Goal: Information Seeking & Learning: Learn about a topic

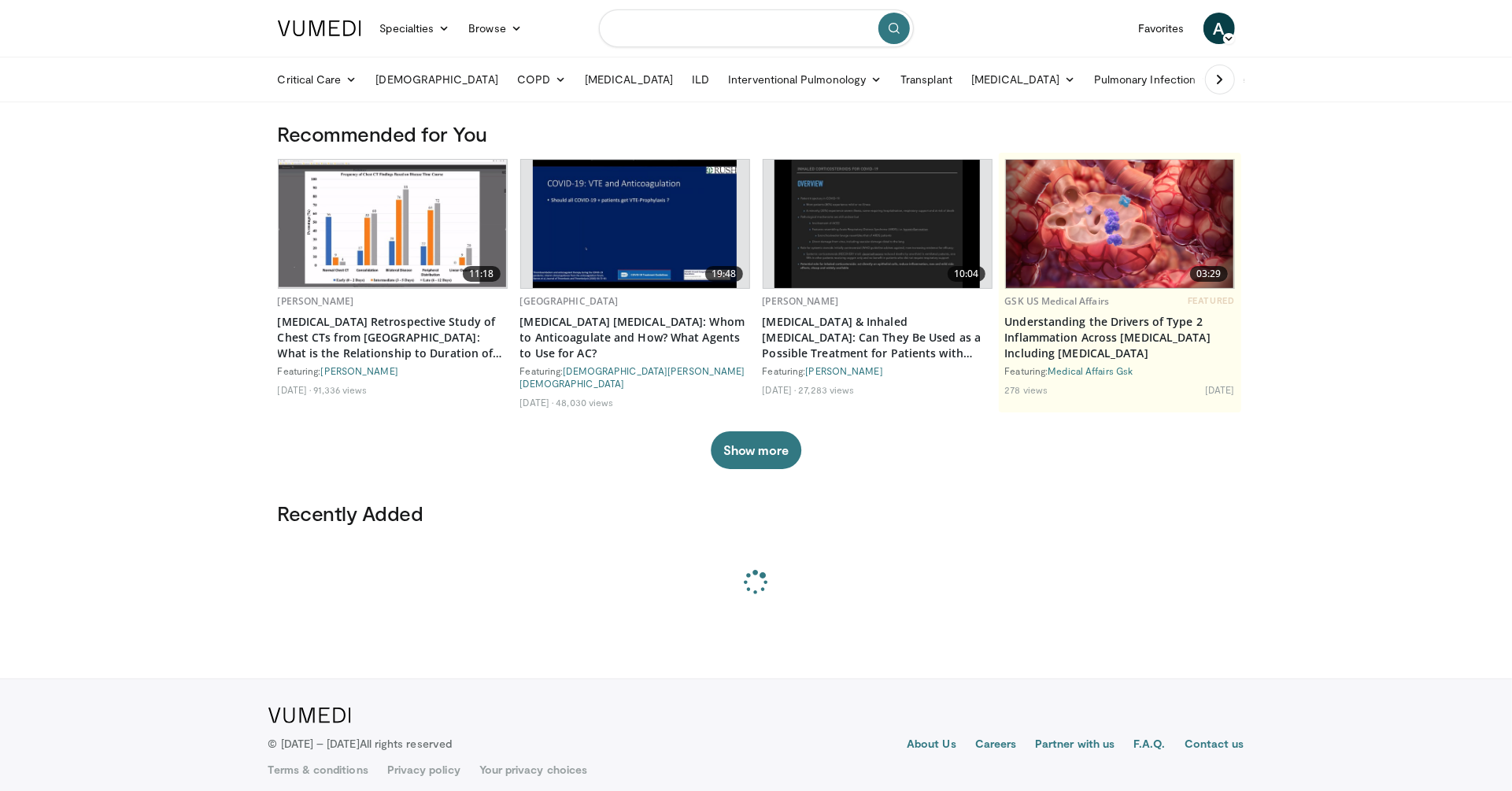
click at [766, 16] on input "Search topics, interventions" at bounding box center [756, 29] width 314 height 38
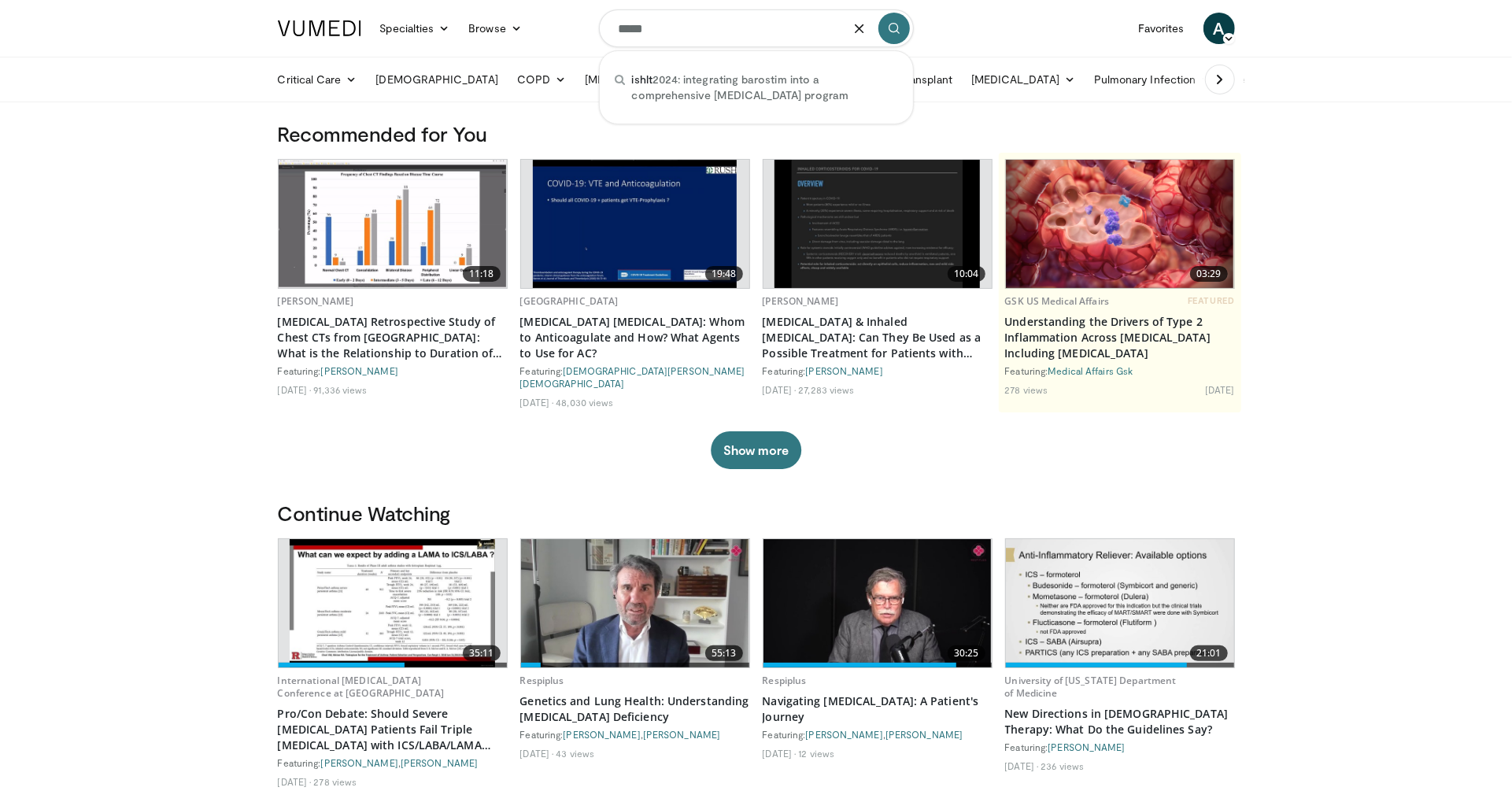
type input "*****"
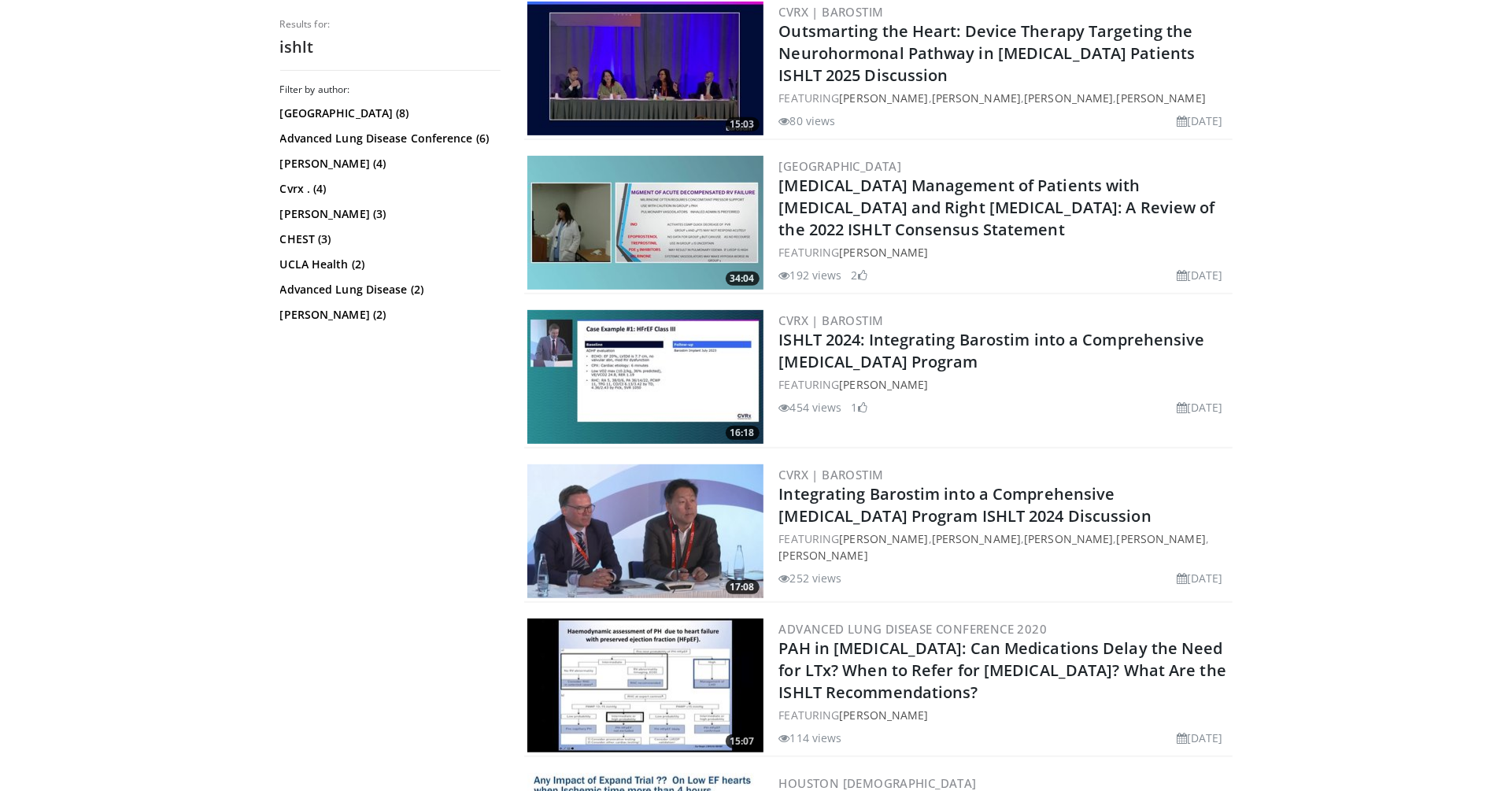
scroll to position [490, 0]
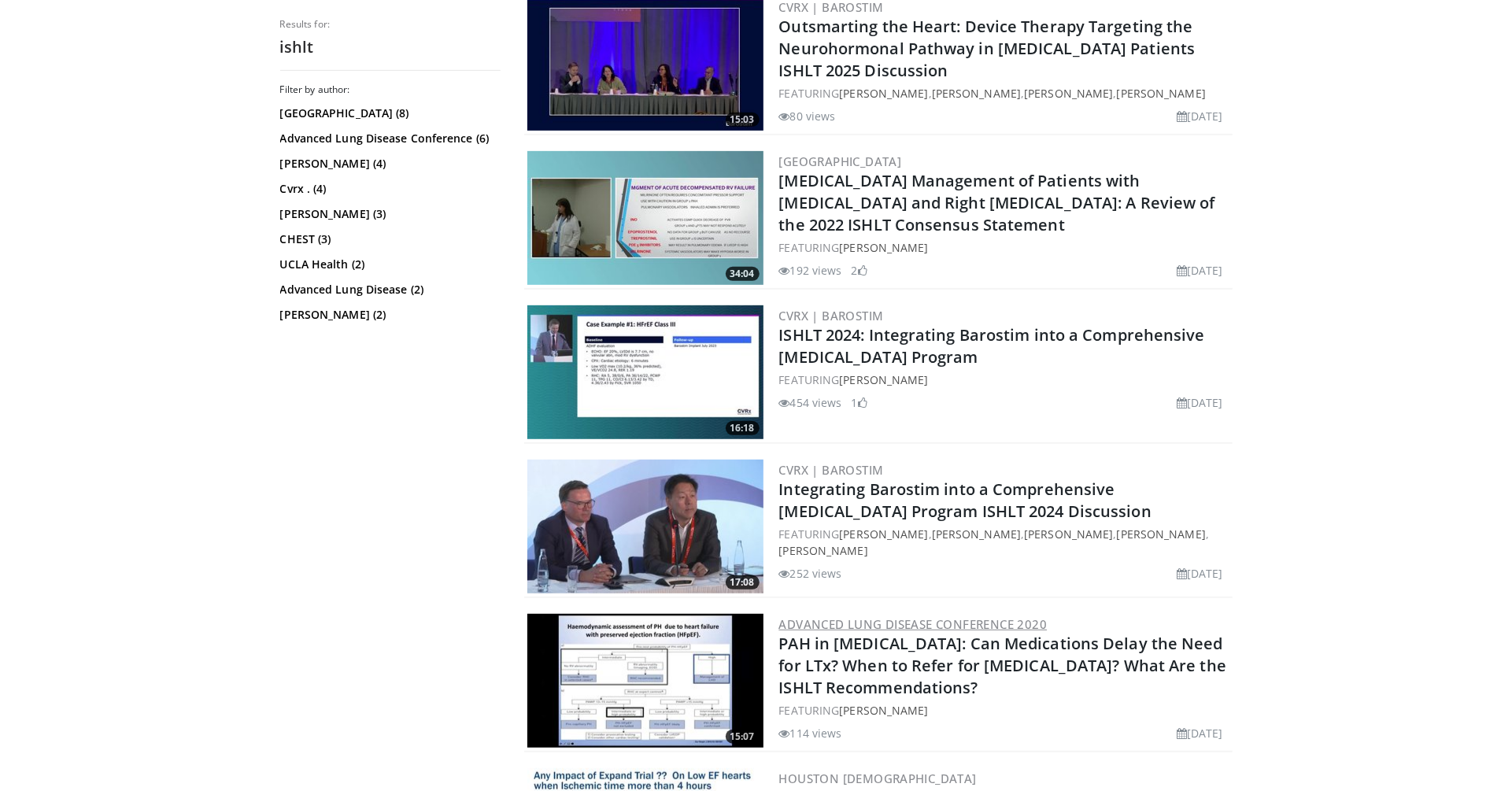
click at [984, 620] on link "Advanced Lung Disease Conference 2020" at bounding box center [913, 624] width 268 height 16
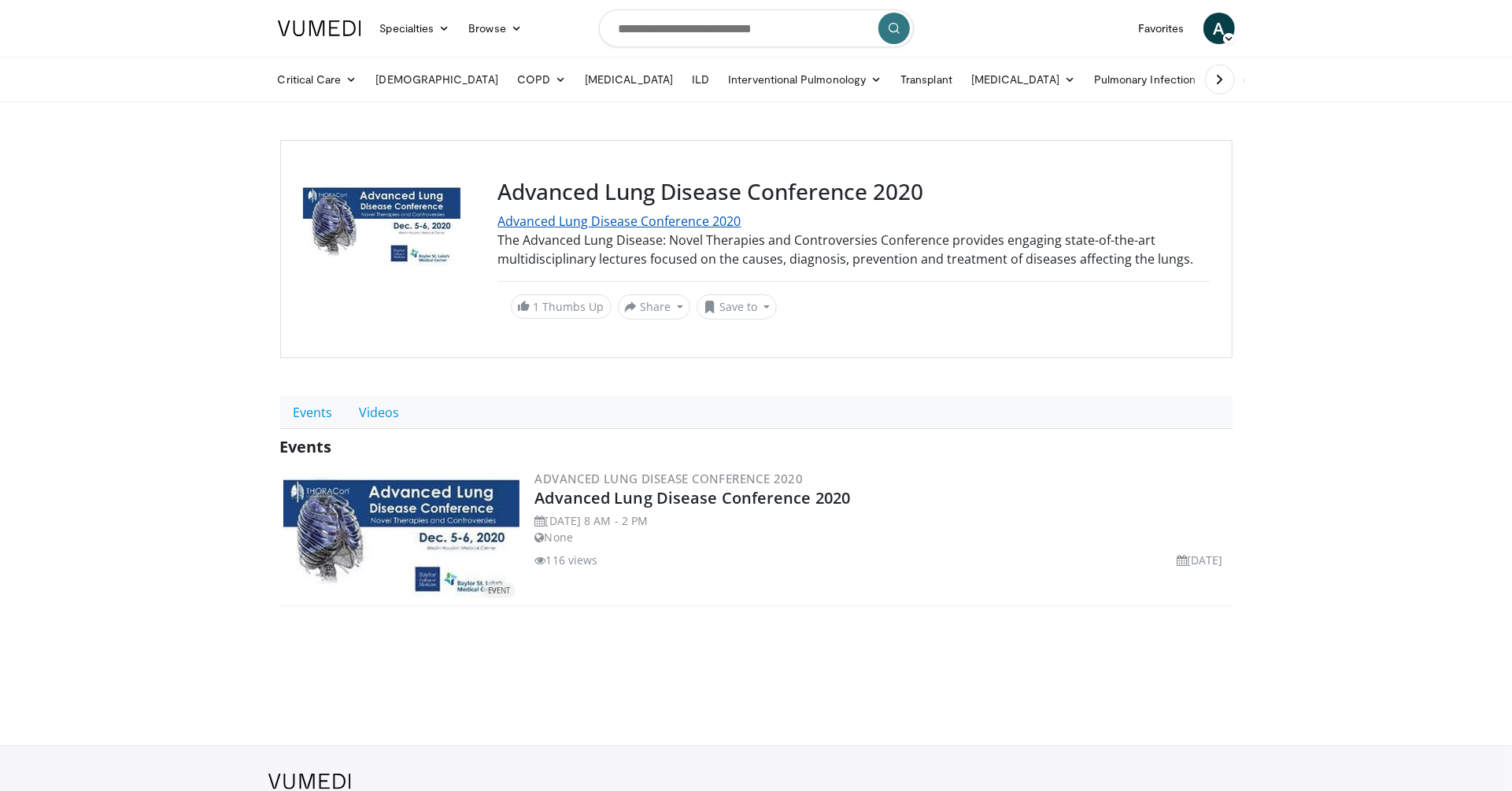
click at [647, 225] on link "Advanced Lung Disease Conference 2020" at bounding box center [619, 222] width 243 height 17
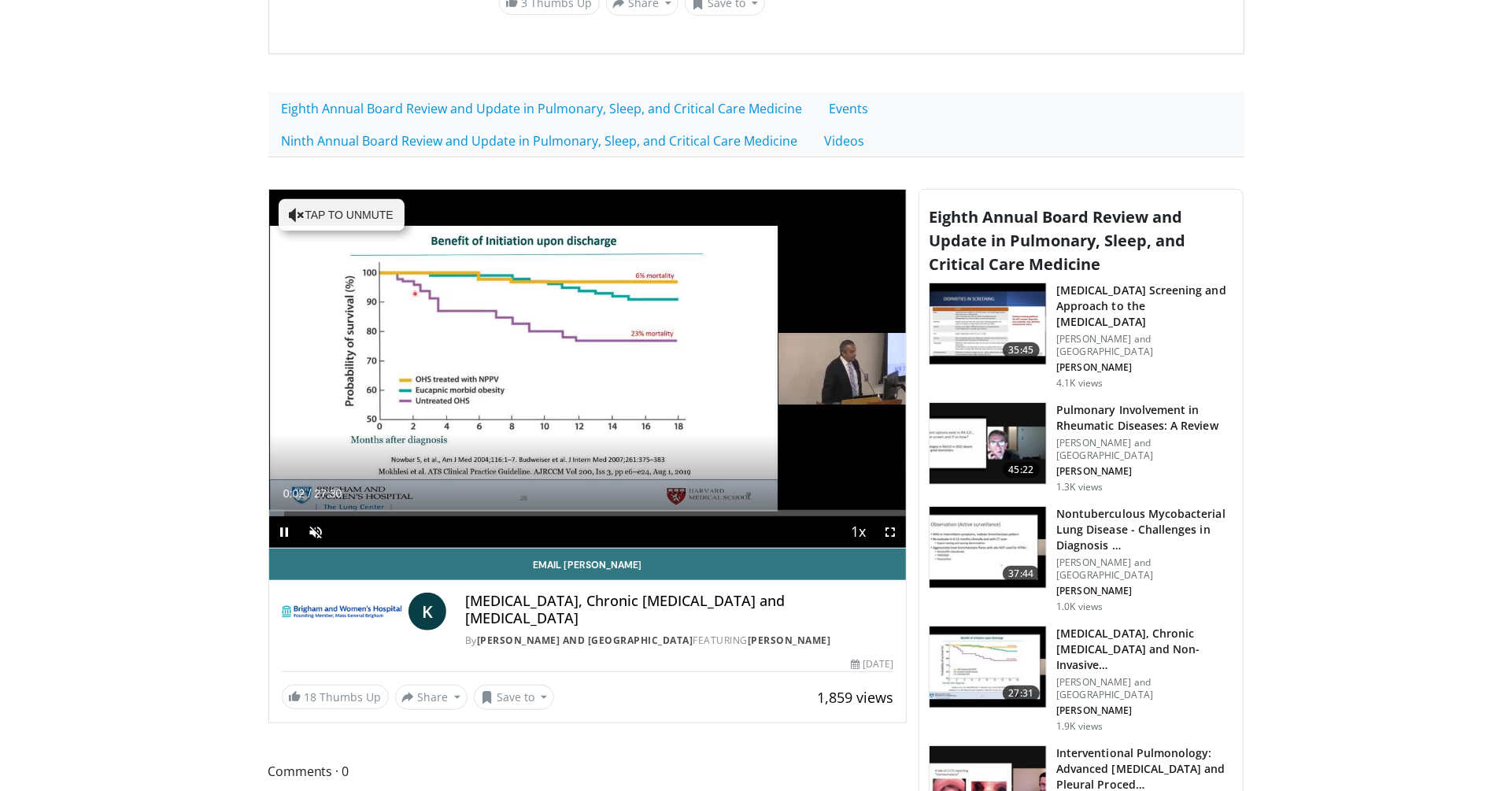
scroll to position [507, 0]
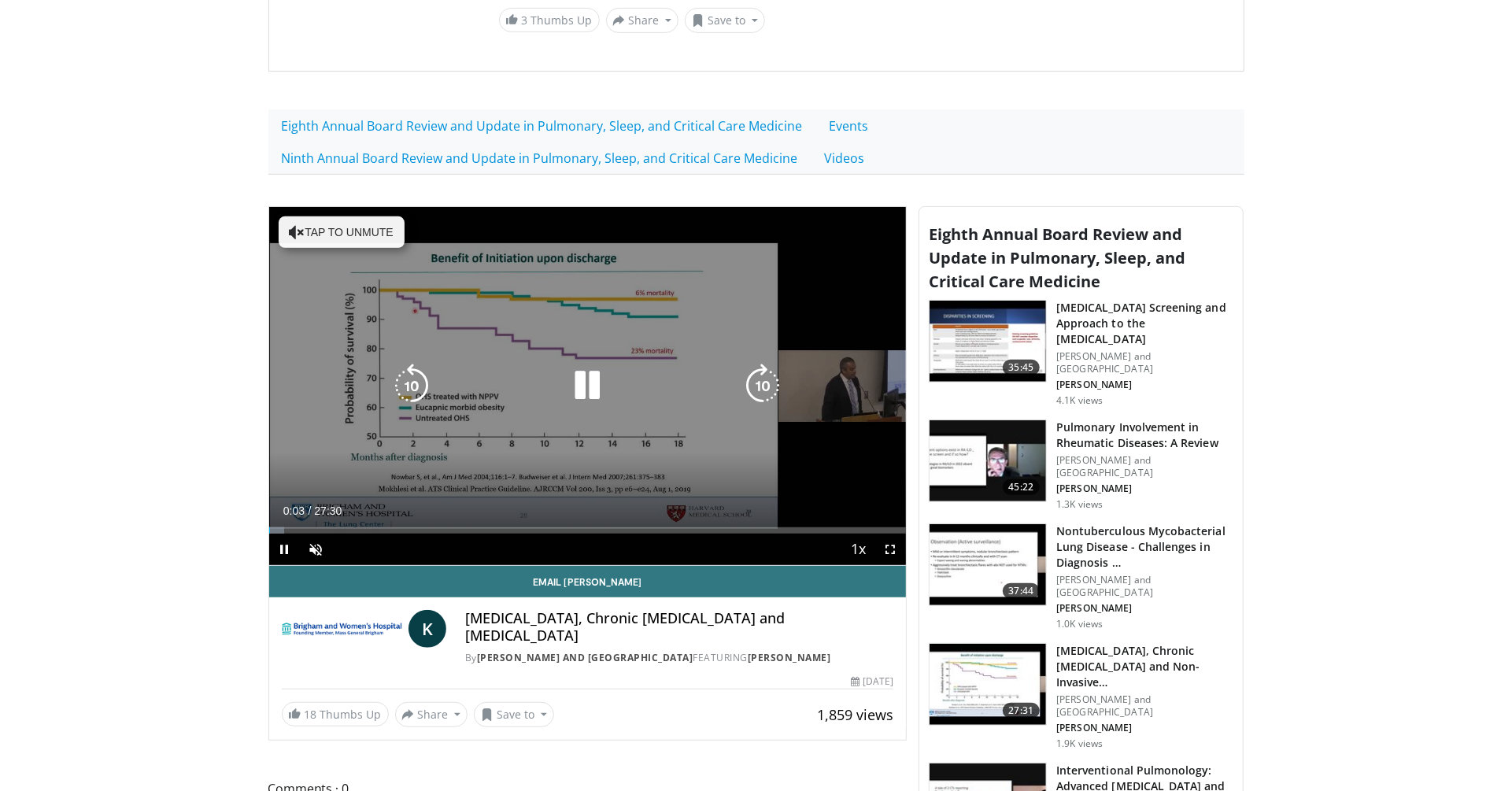
click at [586, 373] on icon "Video Player" at bounding box center [588, 386] width 44 height 44
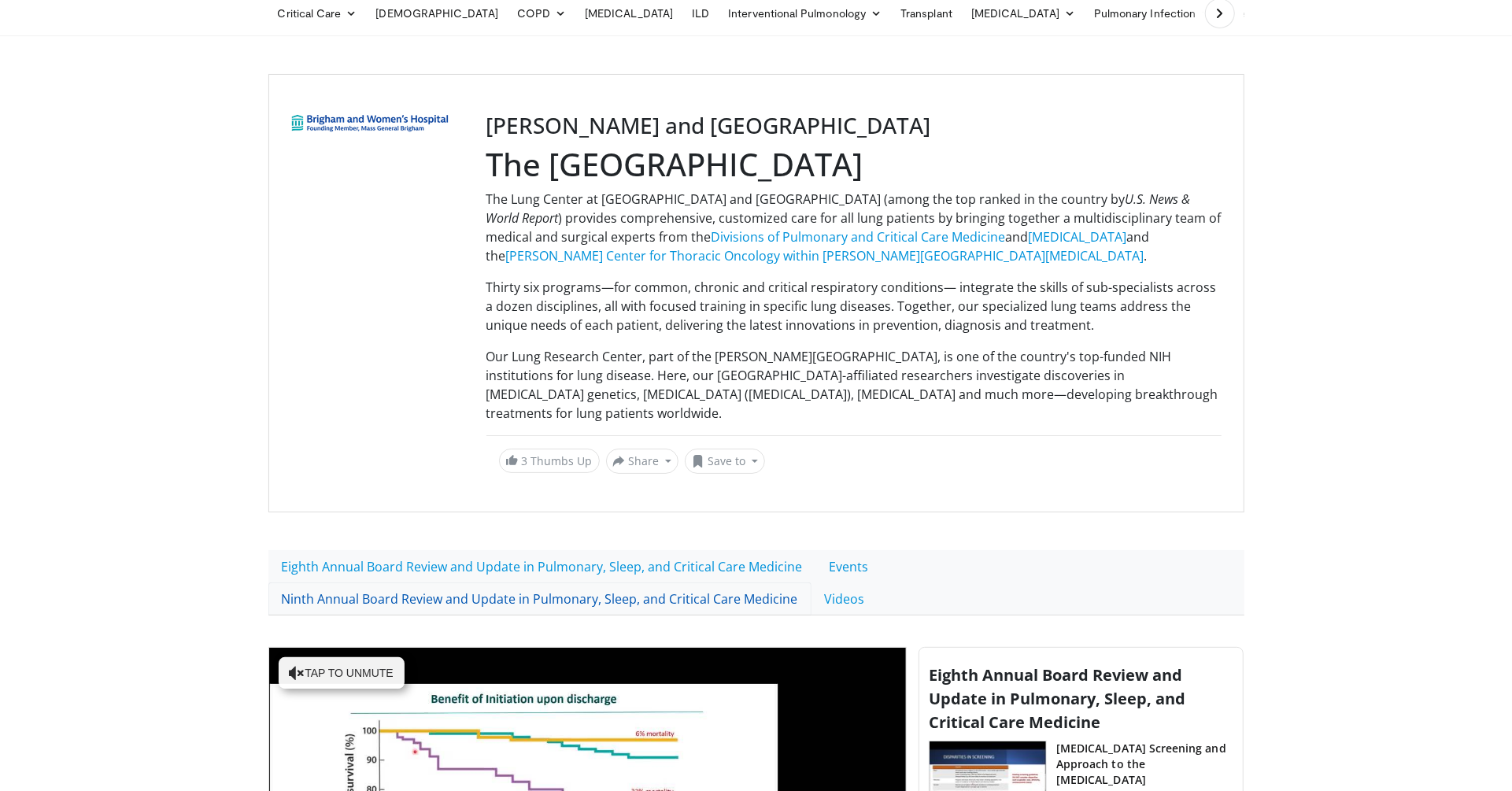
scroll to position [0, 0]
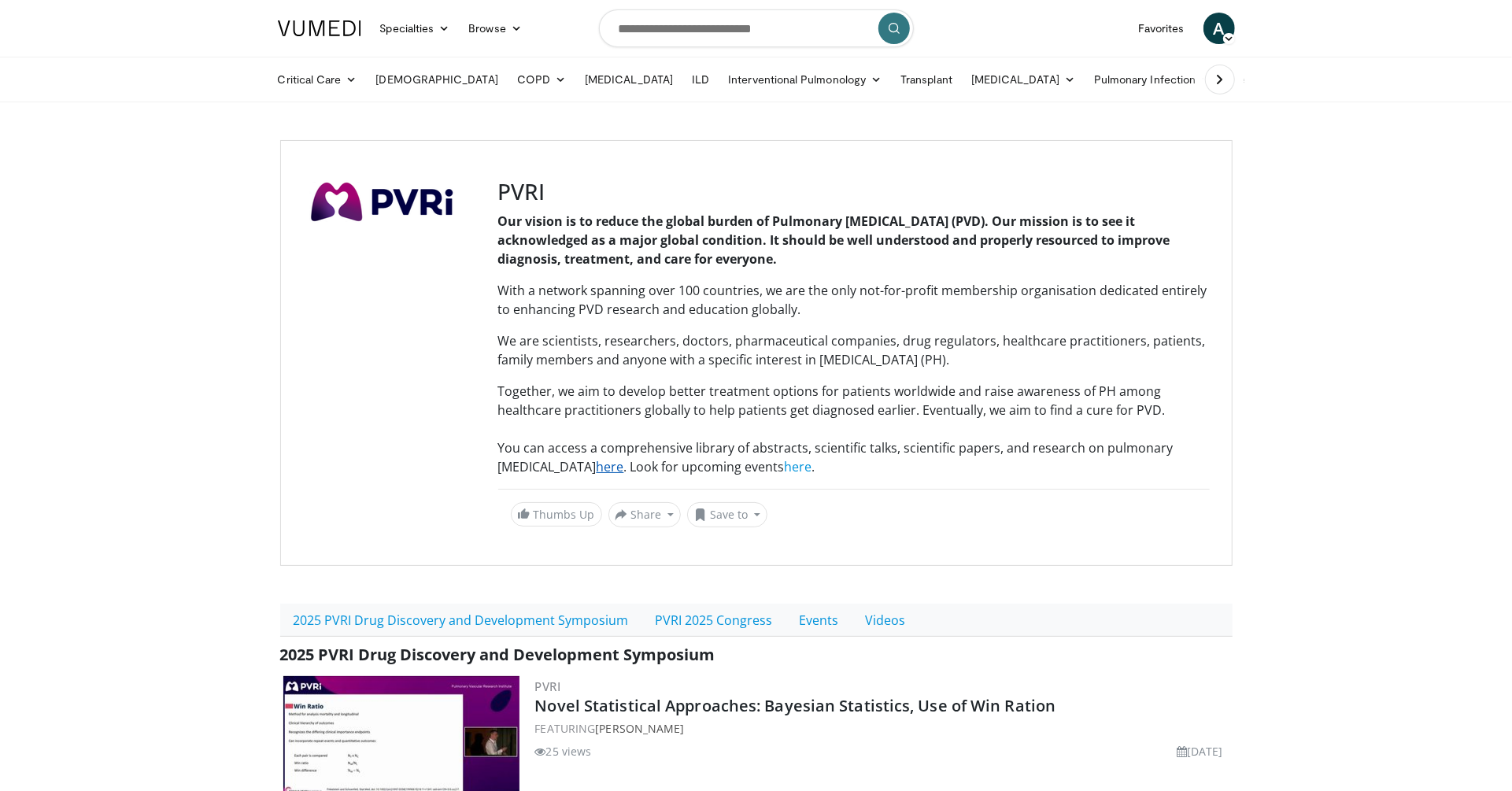
click at [606, 466] on link "here" at bounding box center [610, 467] width 28 height 17
